Goal: Information Seeking & Learning: Check status

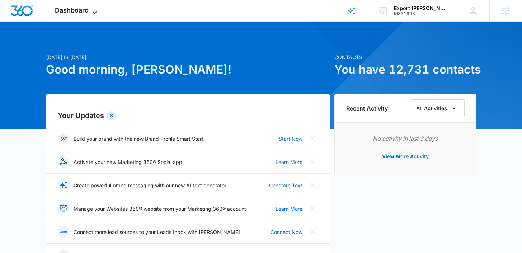
click at [61, 11] on span "Dashboard" at bounding box center [72, 10] width 34 height 8
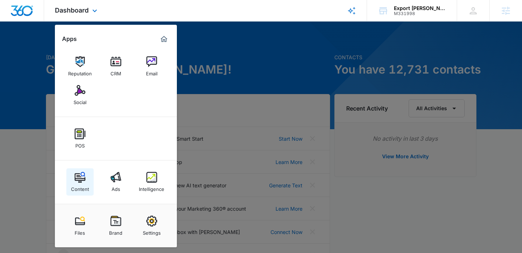
click at [77, 188] on div "Content" at bounding box center [80, 186] width 18 height 9
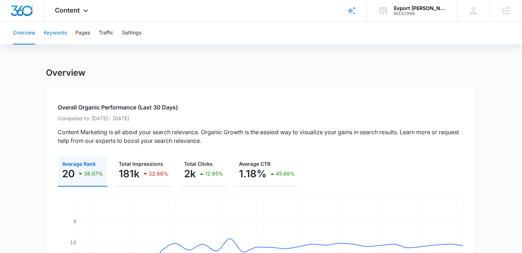
click at [51, 34] on button "Keywords" at bounding box center [55, 33] width 23 height 23
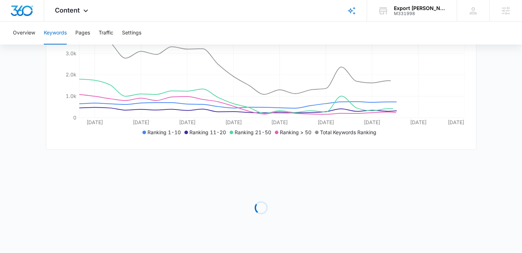
scroll to position [159, 0]
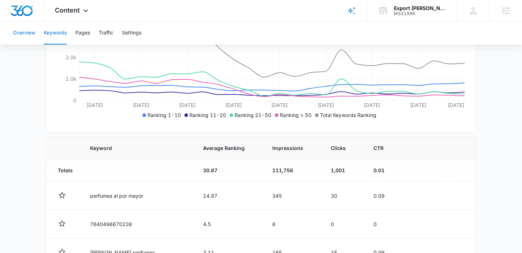
click at [25, 28] on button "Overview" at bounding box center [24, 33] width 22 height 23
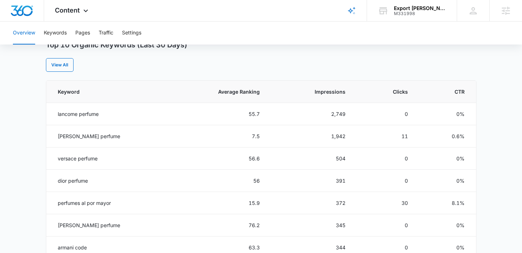
scroll to position [294, 0]
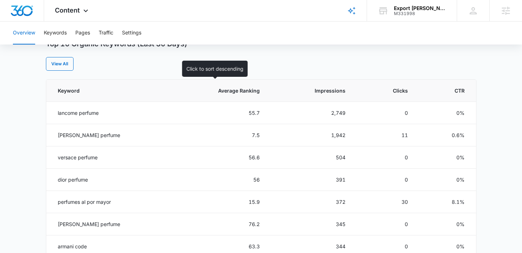
click at [252, 96] on th "Average Ranking" at bounding box center [217, 91] width 101 height 22
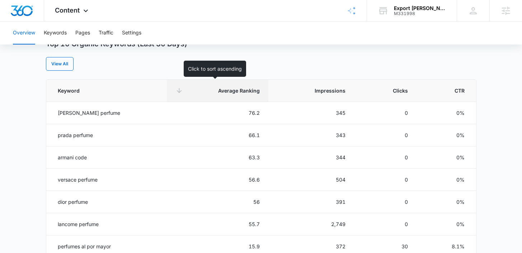
click at [232, 85] on th "Average Ranking" at bounding box center [217, 91] width 101 height 22
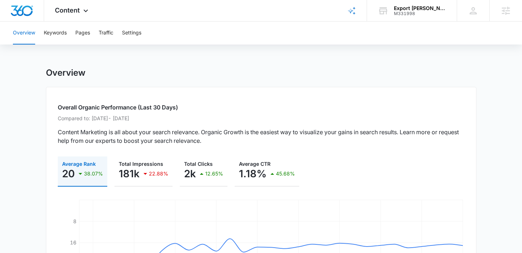
scroll to position [18, 0]
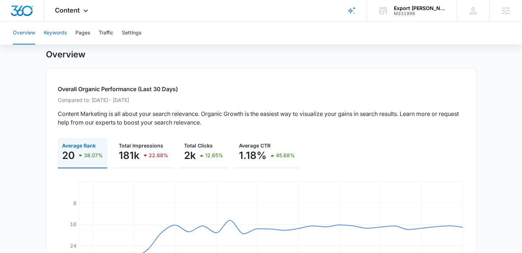
click at [58, 36] on button "Keywords" at bounding box center [55, 33] width 23 height 23
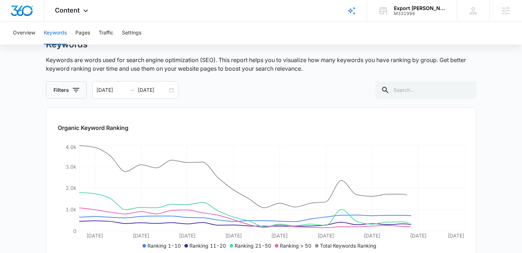
scroll to position [103, 0]
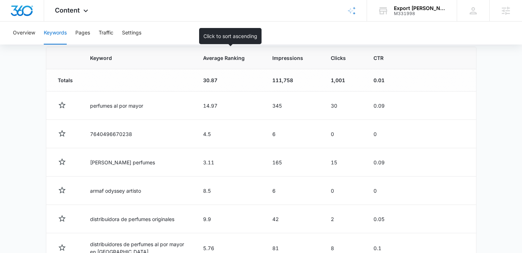
click at [223, 56] on span "Average Ranking" at bounding box center [224, 58] width 42 height 8
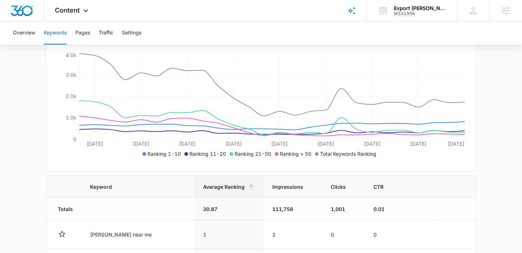
scroll to position [93, 0]
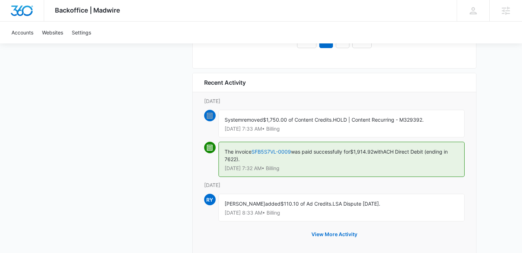
scroll to position [841, 0]
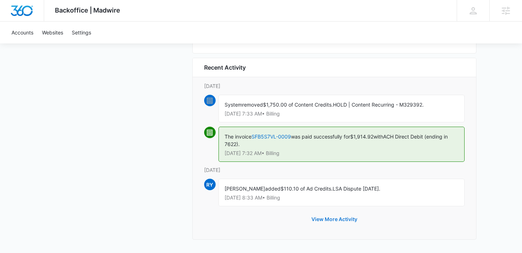
click at [337, 220] on button "View More Activity" at bounding box center [334, 218] width 60 height 17
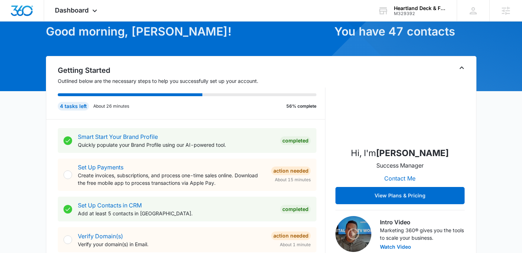
scroll to position [71, 0]
